Goal: Task Accomplishment & Management: Complete application form

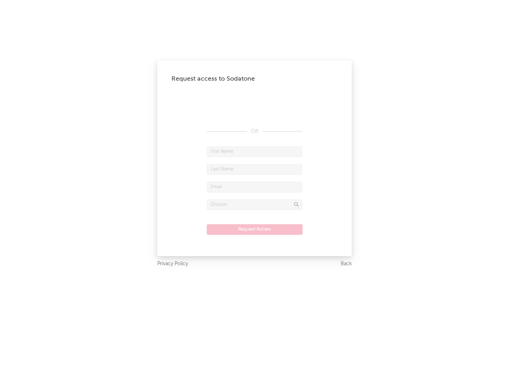
click at [254, 151] on input "text" at bounding box center [254, 151] width 95 height 11
type input "[PERSON_NAME]"
click at [254, 169] on input "text" at bounding box center [254, 169] width 95 height 11
type input "[PERSON_NAME]"
click at [254, 187] on input "text" at bounding box center [254, 187] width 95 height 11
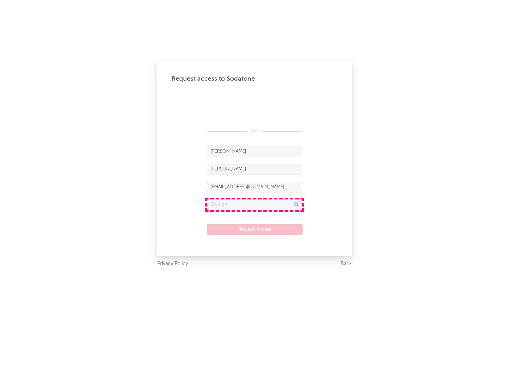
type input "[EMAIL_ADDRESS][DOMAIN_NAME]"
click at [254, 204] on input "text" at bounding box center [254, 204] width 95 height 11
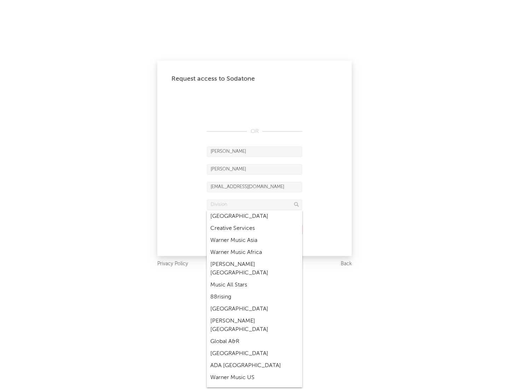
click at [254, 279] on div "Music All Stars" at bounding box center [254, 285] width 95 height 12
type input "Music All Stars"
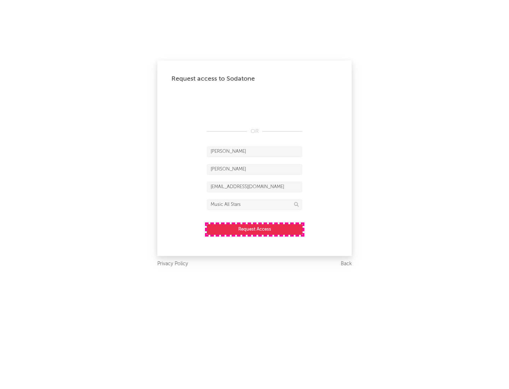
click at [254, 229] on button "Request Access" at bounding box center [255, 229] width 96 height 11
